Goal: Transaction & Acquisition: Purchase product/service

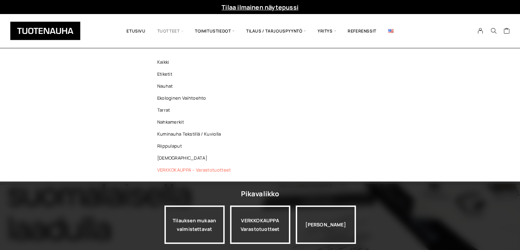
click at [189, 172] on link "VERKKOKAUPPA – Varastotuotteet" at bounding box center [195, 170] width 99 height 12
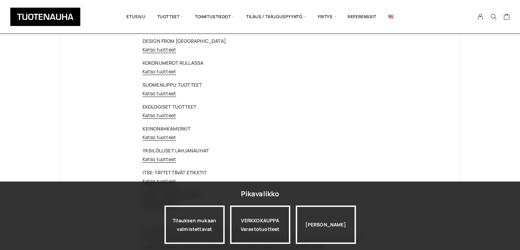
scroll to position [103, 0]
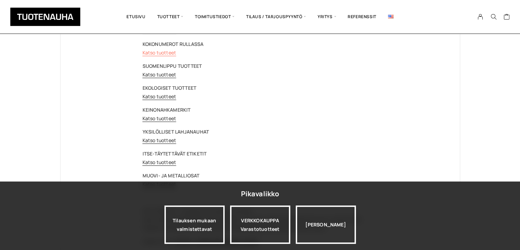
click at [165, 53] on link "Katso tuotteet" at bounding box center [160, 52] width 34 height 7
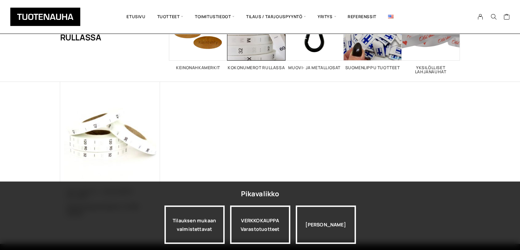
scroll to position [182, 0]
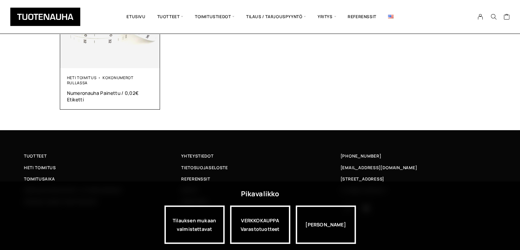
click at [131, 73] on div "Heti toimitus Kokonumerot rullassa Numeronauha Painettu / 0,02€ Etiketti 20,00 €" at bounding box center [110, 88] width 100 height 41
click at [109, 79] on link "Kokonumerot rullassa" at bounding box center [100, 80] width 67 height 10
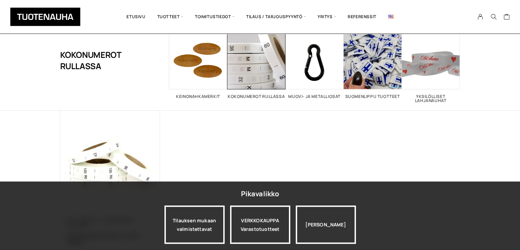
scroll to position [68, 0]
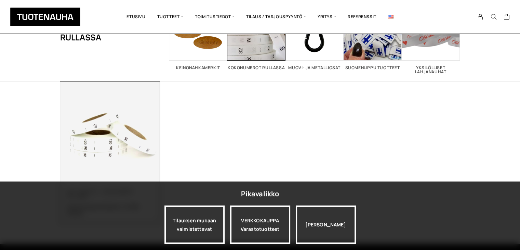
click at [95, 129] on img at bounding box center [110, 132] width 100 height 100
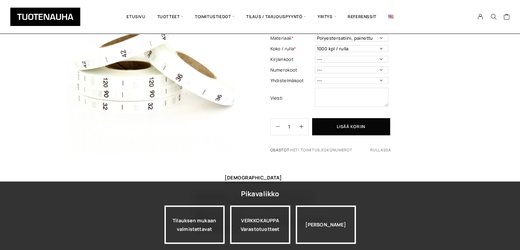
scroll to position [34, 0]
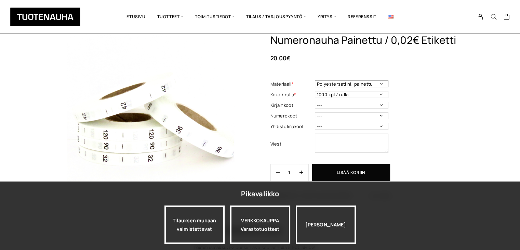
click at [356, 83] on select "Polyestersatiini, painettu" at bounding box center [352, 83] width 74 height 7
click at [355, 105] on select "--- 3XS 2XS XS S M L XL 2XL 3XL 4XL 5XL 6XL 7XL ONE SIZE" at bounding box center [352, 105] width 74 height 7
click at [355, 106] on select "--- 3XS 2XS XS S M L XL 2XL 3XL 4XL 5XL 6XL 7XL ONE SIZE" at bounding box center [352, 105] width 74 height 7
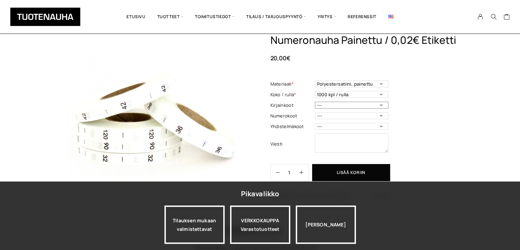
select select "S"
click at [315, 102] on select "--- 3XS 2XS XS S M L XL 2XL 3XL 4XL 5XL 6XL 7XL ONE SIZE" at bounding box center [352, 105] width 74 height 7
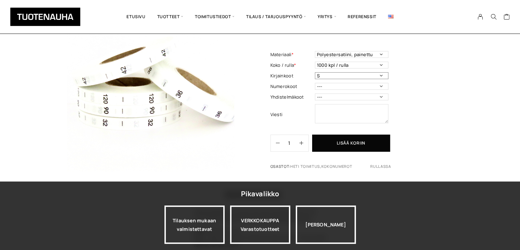
scroll to position [68, 0]
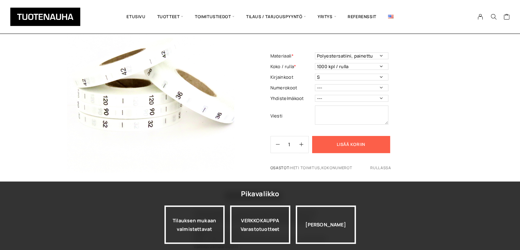
click at [354, 142] on button "Lisää koriin" at bounding box center [351, 144] width 78 height 17
